Goal: Navigation & Orientation: Find specific page/section

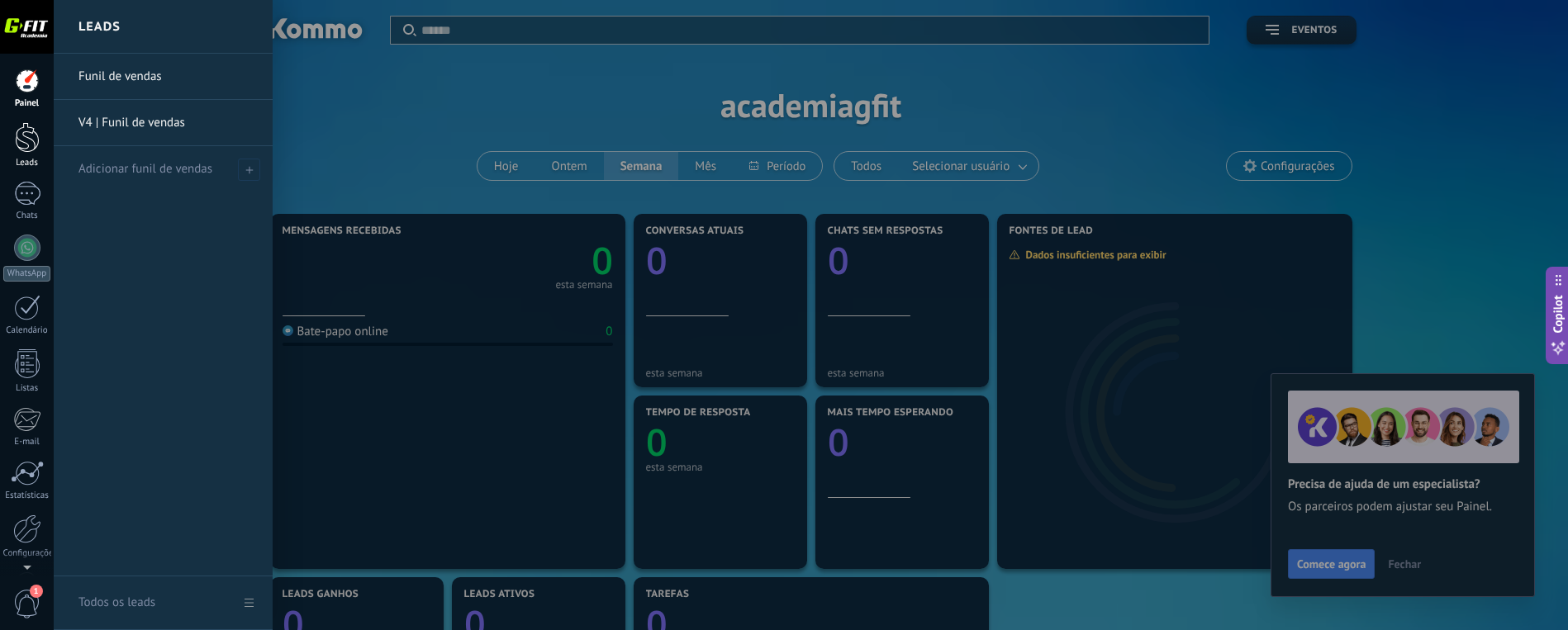
click at [21, 145] on div at bounding box center [27, 136] width 25 height 30
